Goal: Find specific page/section: Find specific page/section

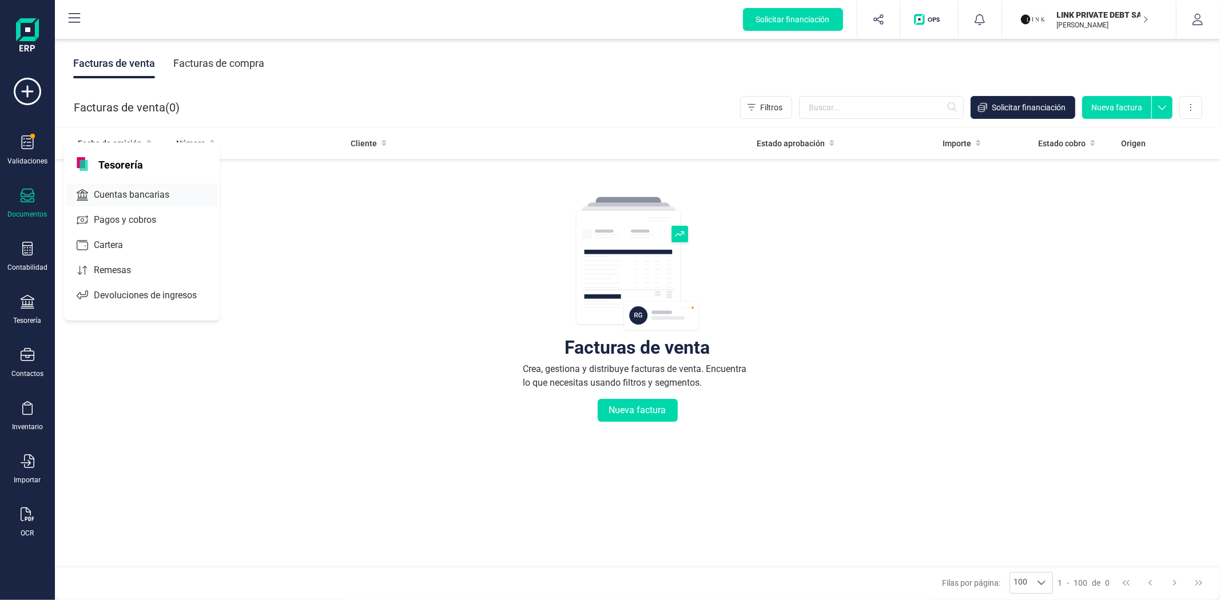
click at [133, 193] on span "Cuentas bancarias" at bounding box center [139, 195] width 101 height 14
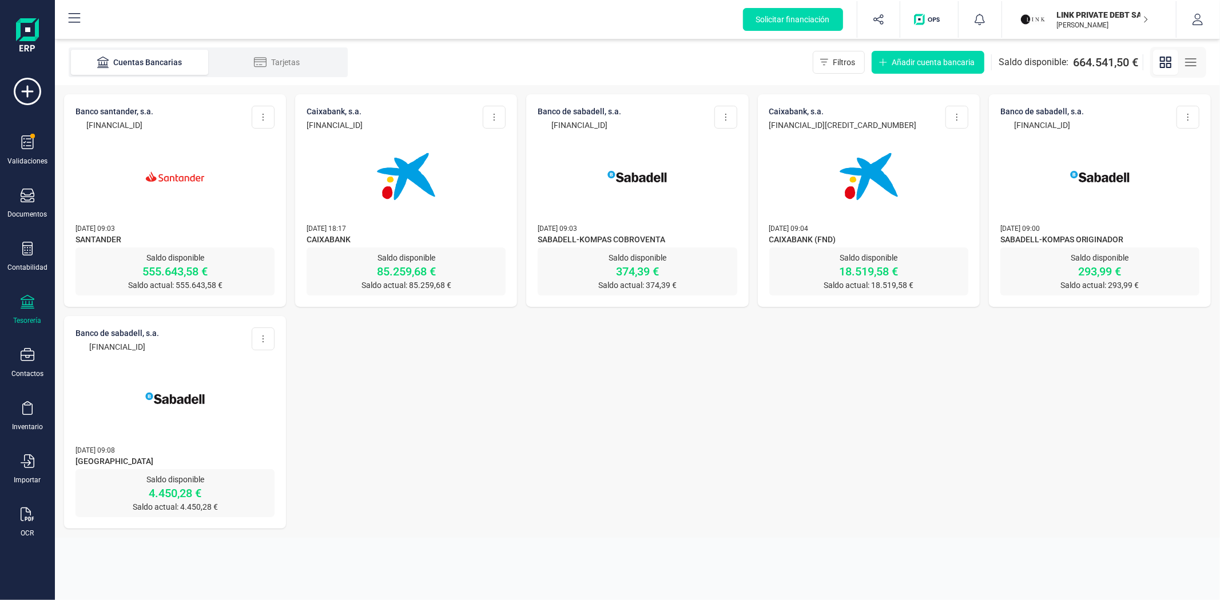
click at [186, 201] on img at bounding box center [175, 177] width 96 height 96
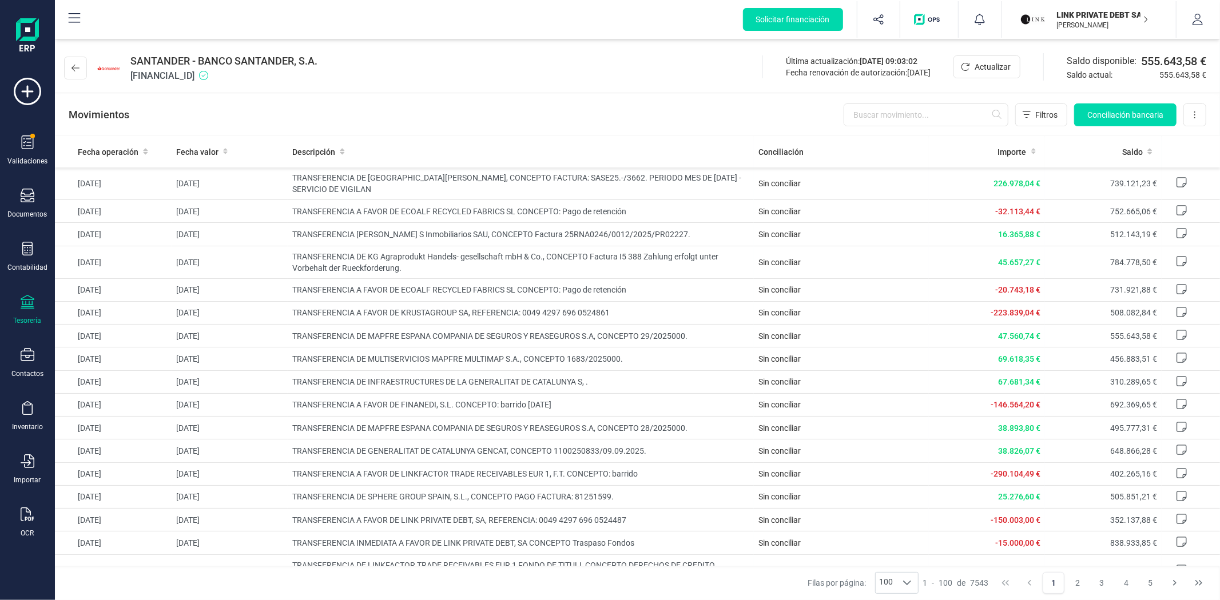
click at [492, 109] on div "Movimientos Filtros Conciliación bancaria Descargar Excel Eliminar cuenta" at bounding box center [637, 114] width 1165 height 41
click at [611, 78] on div "SANTANDER - BANCO SANTANDER, S.A. [FINANCIAL_ID] Última actualización: [DATE] 0…" at bounding box center [637, 65] width 1165 height 53
click at [582, 90] on div "SANTANDER - BANCO SANTANDER, S.A. [FINANCIAL_ID] Última actualización: [DATE] 0…" at bounding box center [637, 65] width 1165 height 53
